Goal: Navigation & Orientation: Go to known website

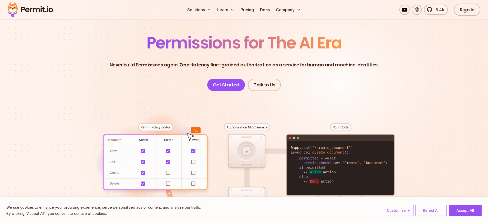
scroll to position [31, 0]
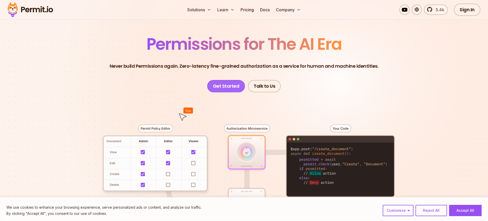
click at [223, 90] on link "Get Started" at bounding box center [226, 86] width 38 height 12
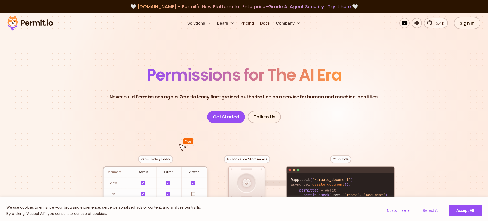
click at [433, 210] on button "Reject All" at bounding box center [432, 210] width 32 height 11
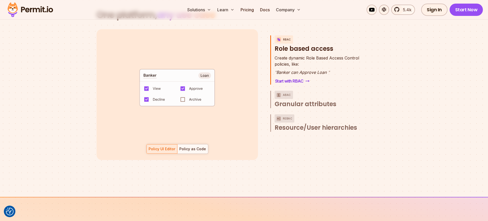
scroll to position [769, 0]
